Goal: Find specific page/section: Find specific page/section

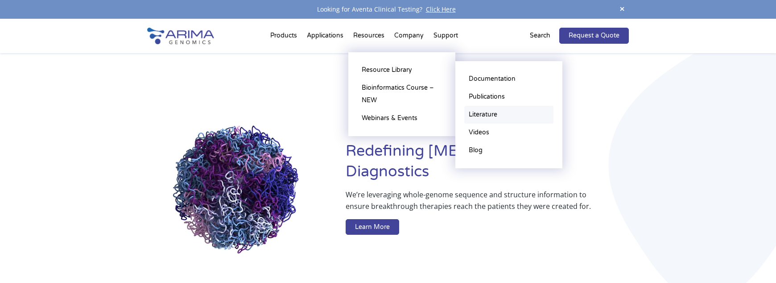
click at [488, 114] on link "Literature" at bounding box center [508, 115] width 89 height 18
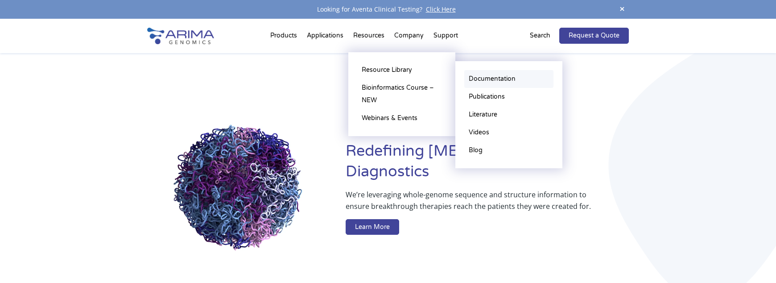
click at [480, 79] on link "Documentation" at bounding box center [508, 79] width 89 height 18
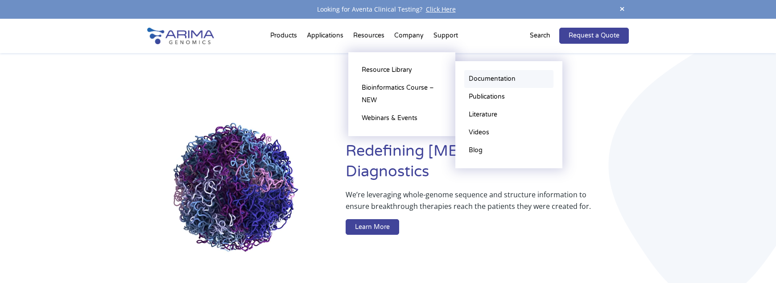
click at [489, 79] on link "Documentation" at bounding box center [508, 79] width 89 height 18
